Goal: Information Seeking & Learning: Understand process/instructions

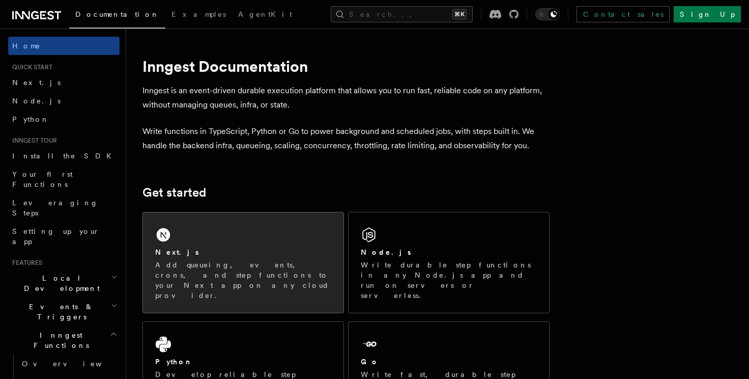
click at [186, 249] on div "Next.js" at bounding box center [243, 252] width 176 height 11
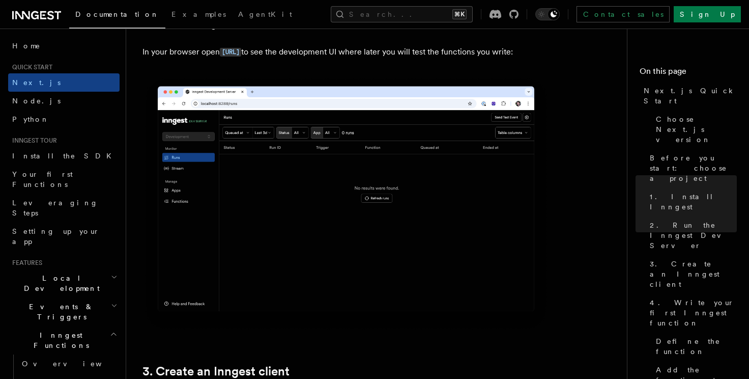
scroll to position [879, 0]
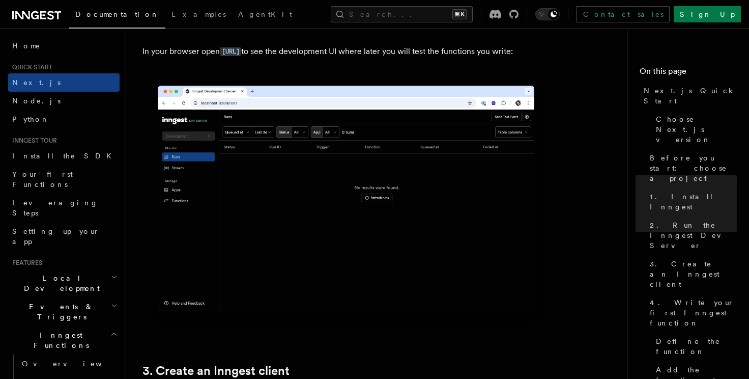
click at [34, 14] on icon at bounding box center [36, 15] width 49 height 12
